Goal: Task Accomplishment & Management: Use online tool/utility

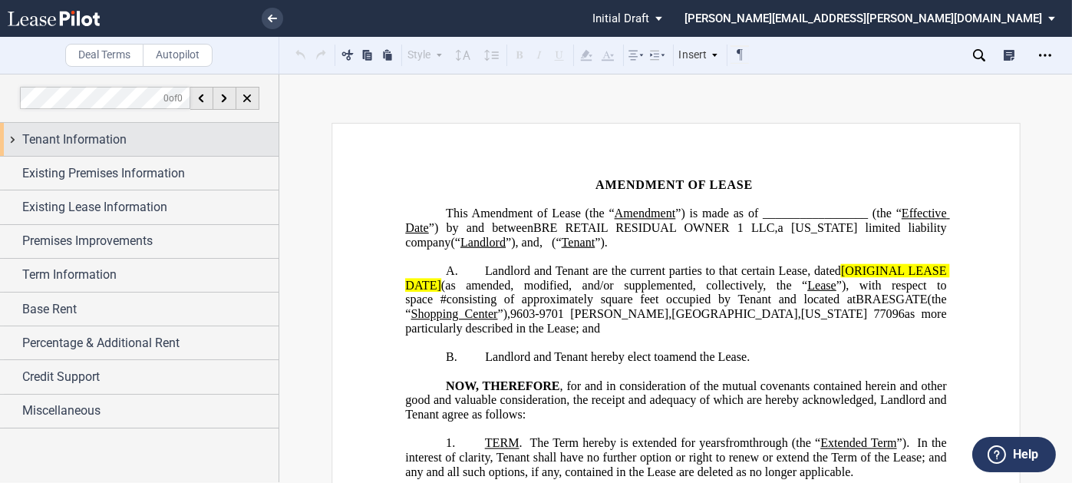
click at [119, 137] on span "Tenant Information" at bounding box center [74, 139] width 104 height 18
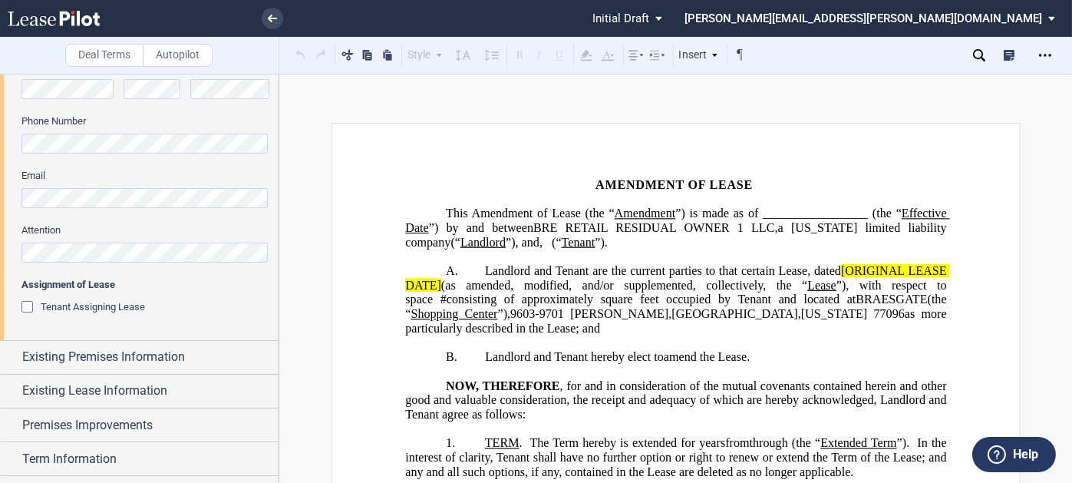
scroll to position [537, 0]
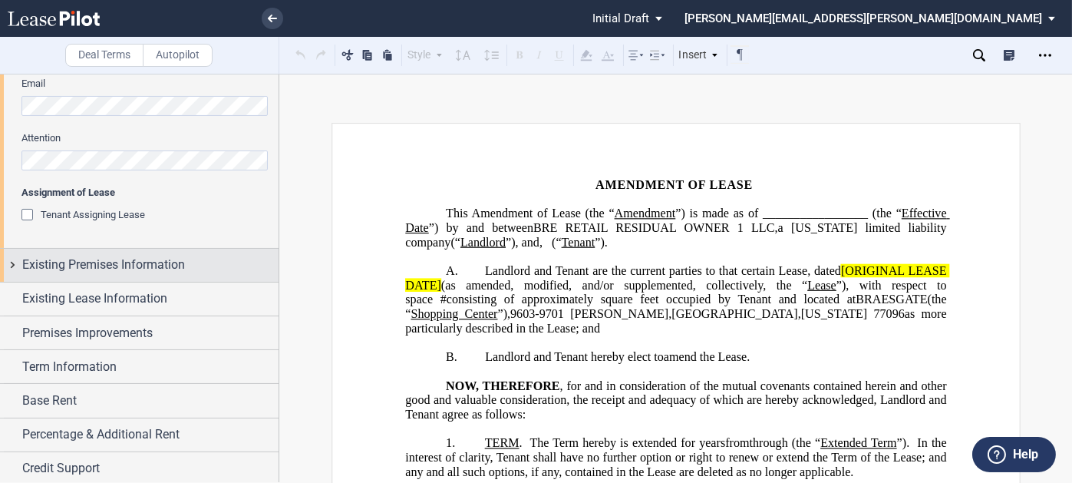
click at [104, 265] on span "Existing Premises Information" at bounding box center [103, 265] width 163 height 18
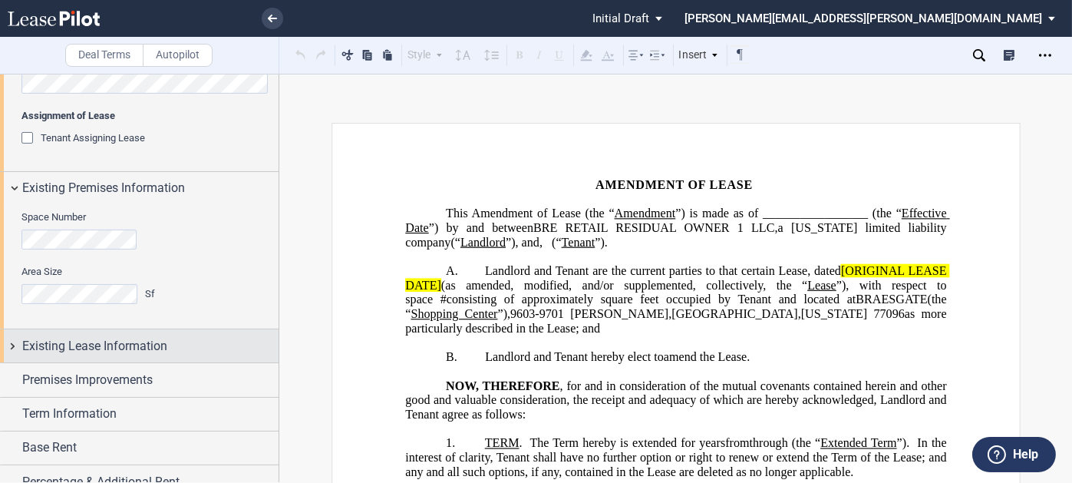
click at [98, 354] on span "Existing Lease Information" at bounding box center [94, 346] width 145 height 18
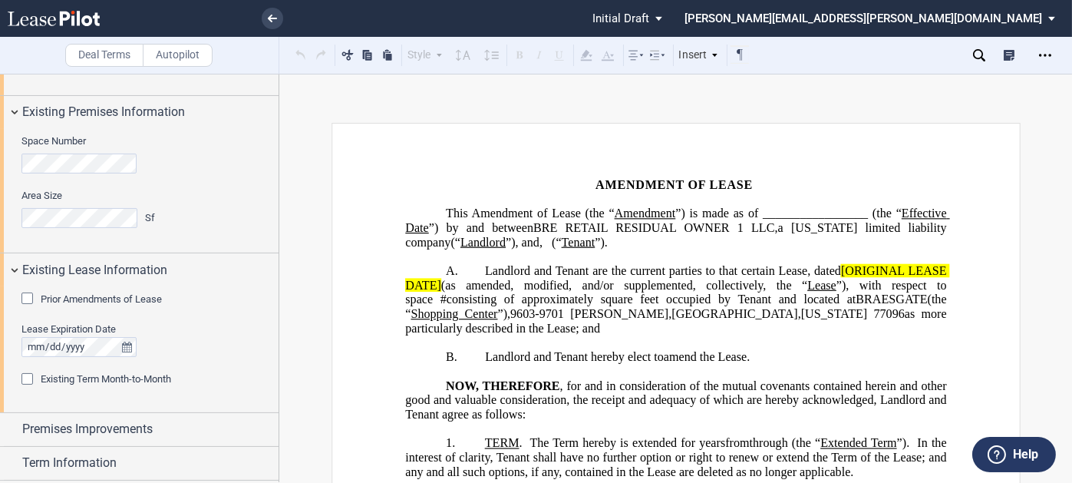
scroll to position [822, 0]
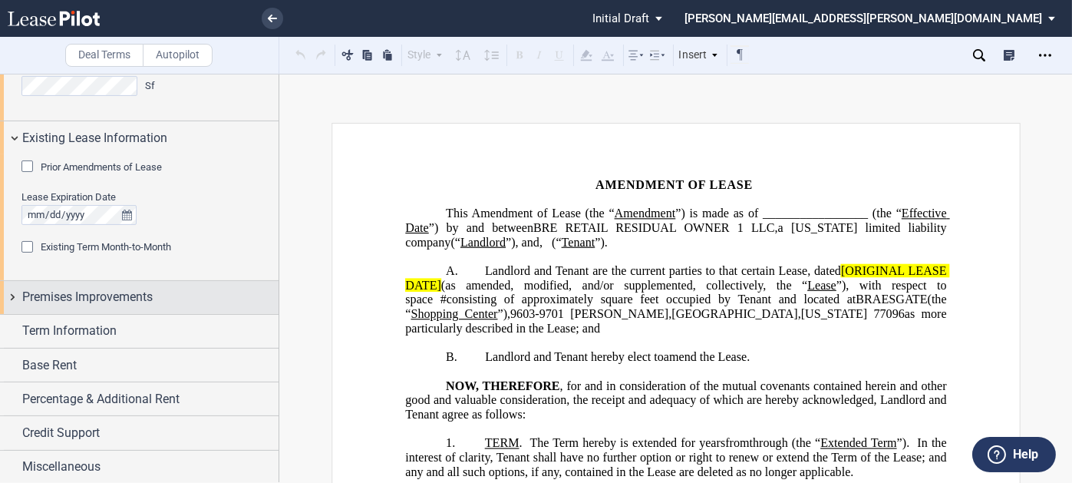
click at [99, 289] on span "Premises Improvements" at bounding box center [87, 297] width 130 height 18
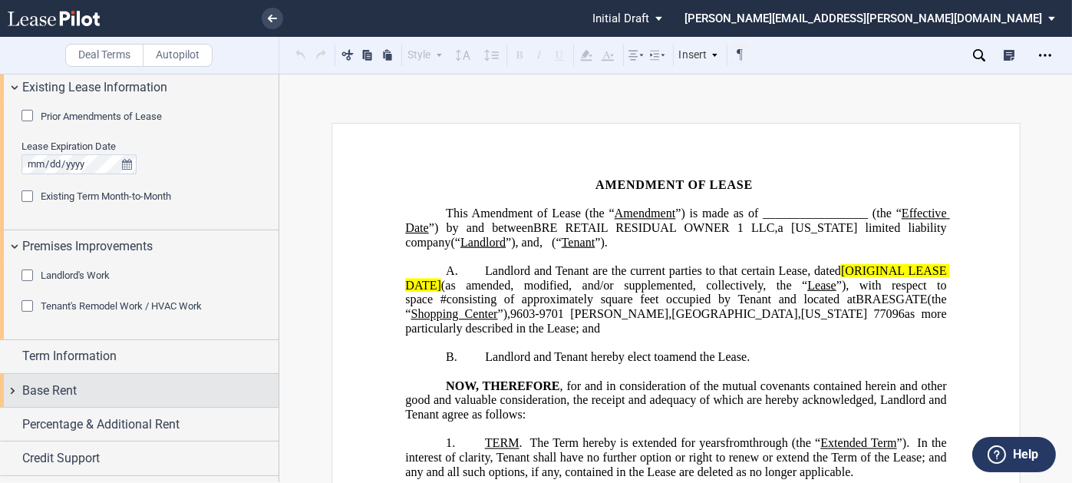
scroll to position [898, 0]
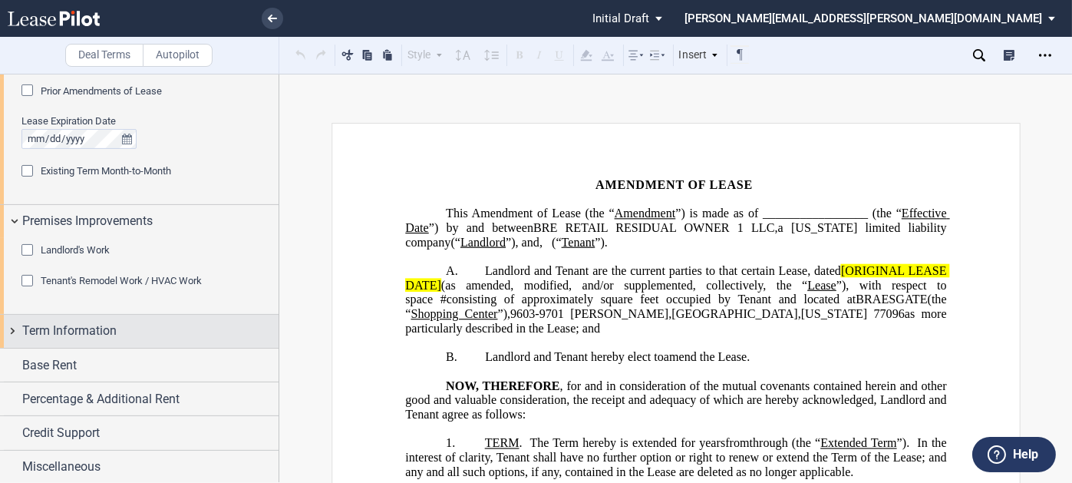
click at [95, 328] on span "Term Information" at bounding box center [69, 331] width 94 height 18
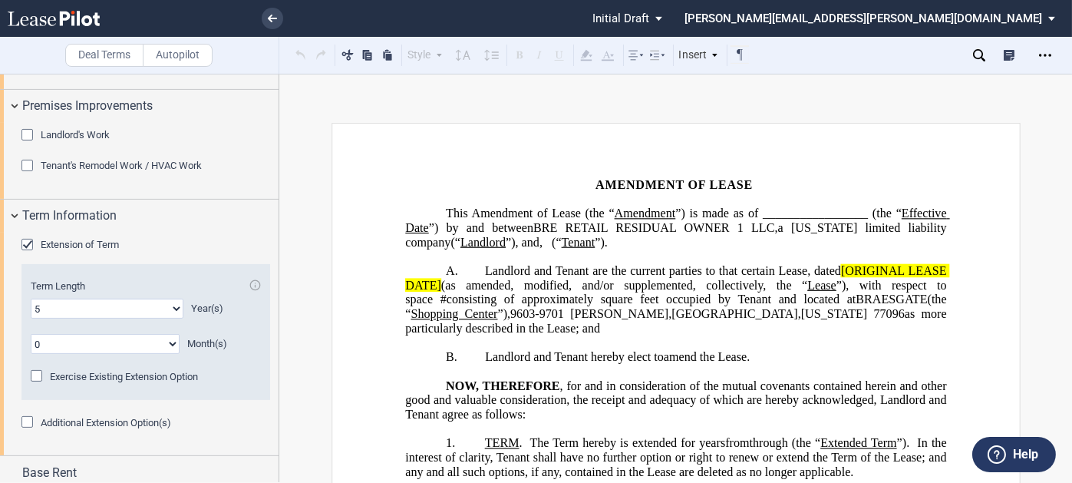
scroll to position [1121, 0]
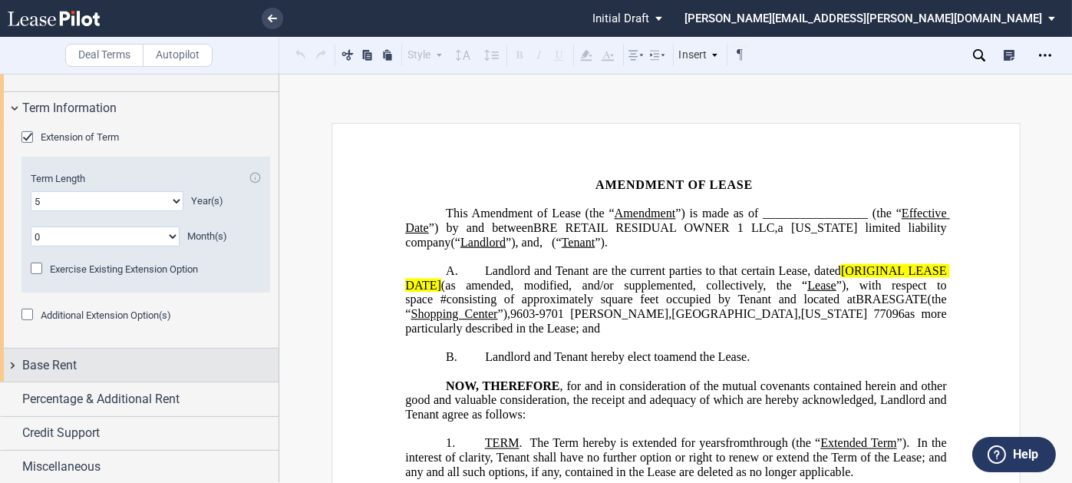
click at [90, 359] on div "Base Rent" at bounding box center [150, 365] width 256 height 18
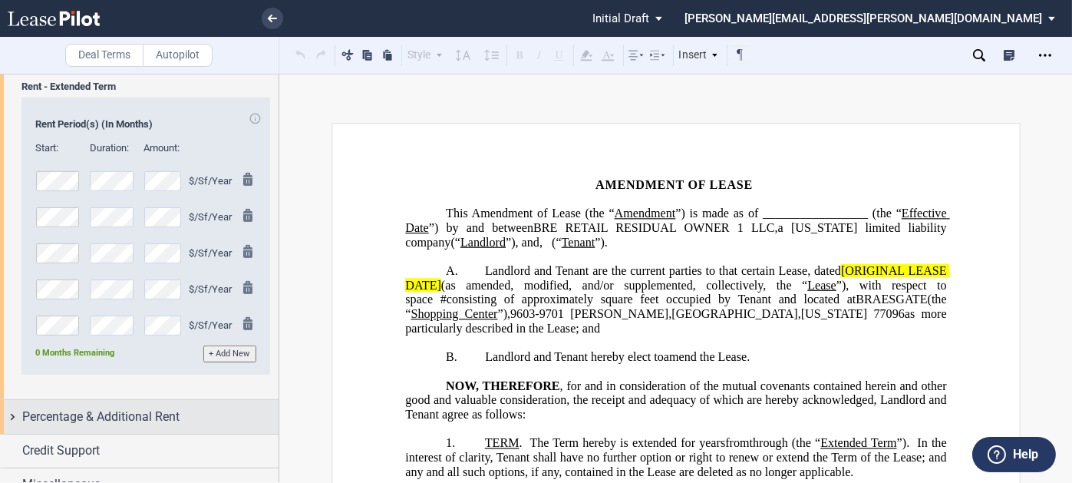
click at [116, 411] on span "Percentage & Additional Rent" at bounding box center [100, 417] width 157 height 18
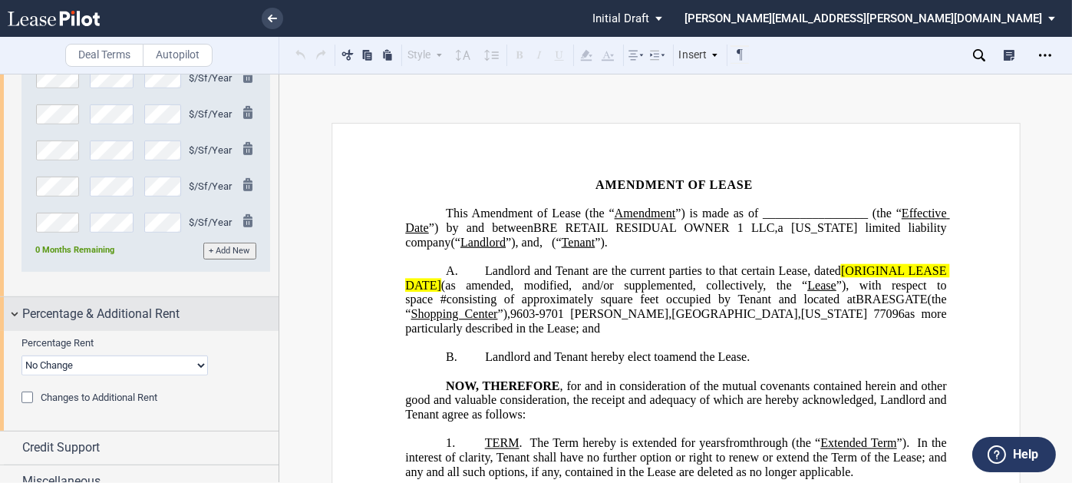
scroll to position [1544, 0]
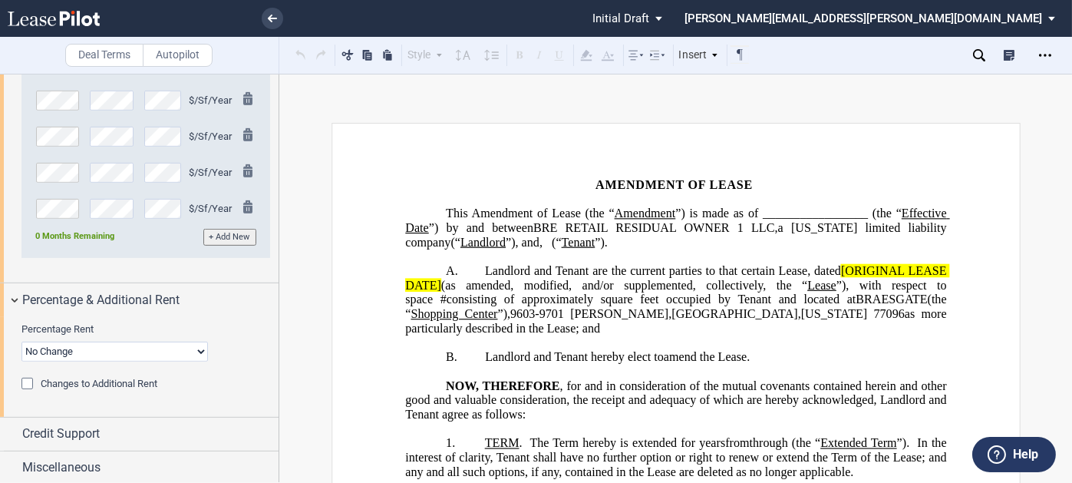
drag, startPoint x: 101, startPoint y: 420, endPoint x: 134, endPoint y: 332, distance: 94.2
click at [101, 420] on div "Credit Support" at bounding box center [139, 434] width 279 height 33
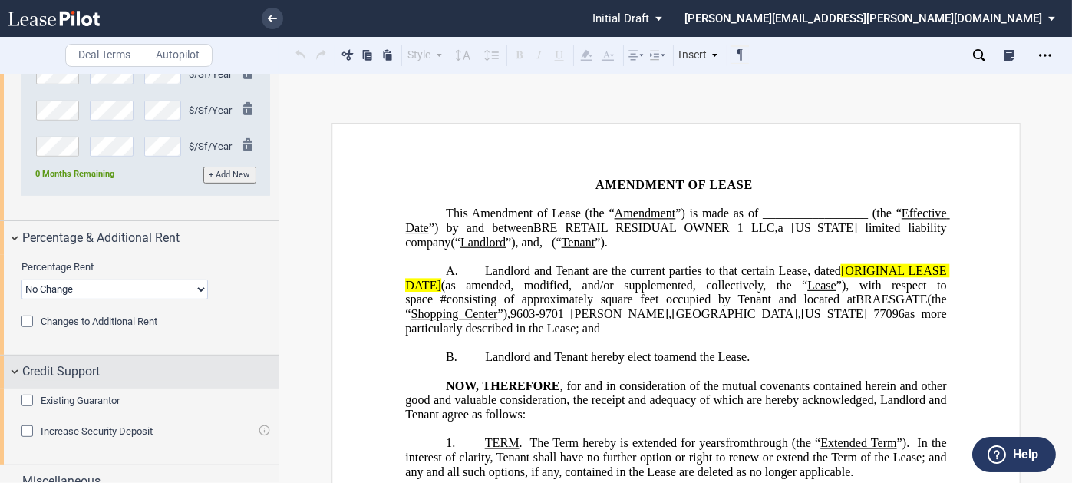
scroll to position [1621, 0]
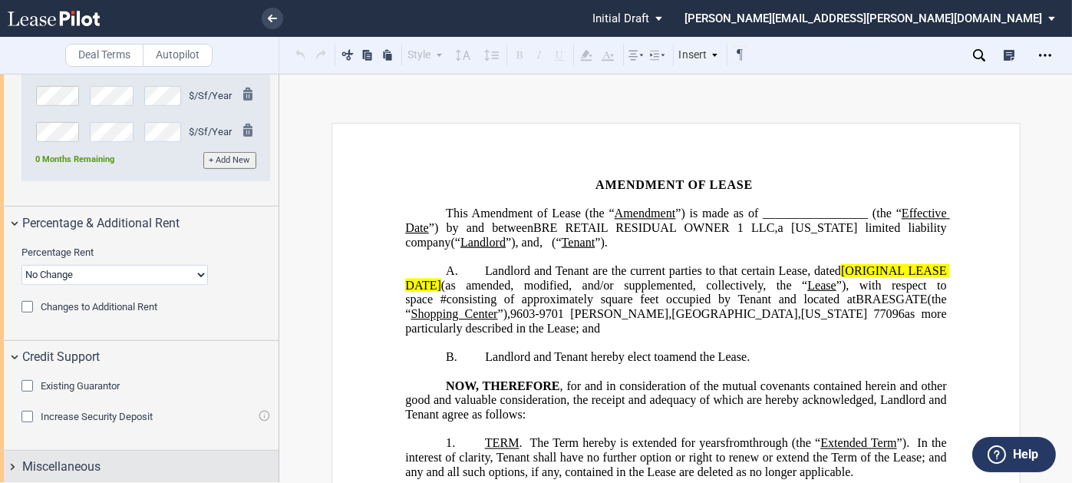
click at [84, 457] on span "Miscellaneous" at bounding box center [61, 466] width 78 height 18
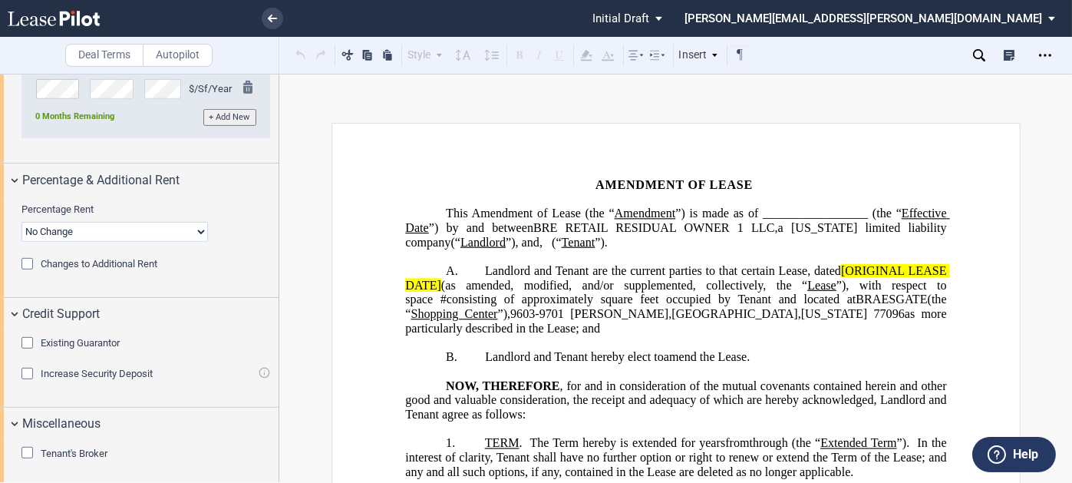
scroll to position [1665, 0]
click at [1044, 57] on icon "Open Lease options menu" at bounding box center [1045, 55] width 12 height 12
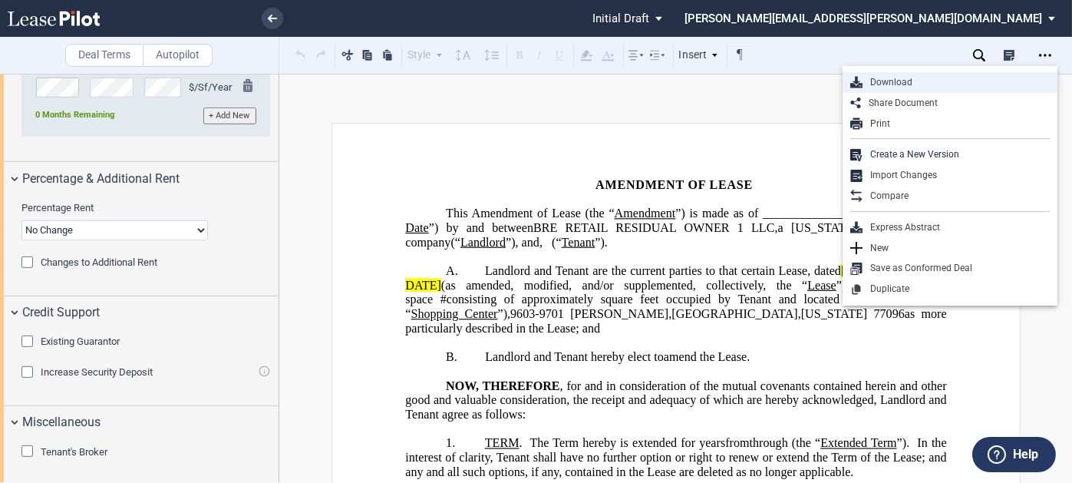
click at [891, 79] on div "Download" at bounding box center [956, 82] width 187 height 13
